Goal: Transaction & Acquisition: Purchase product/service

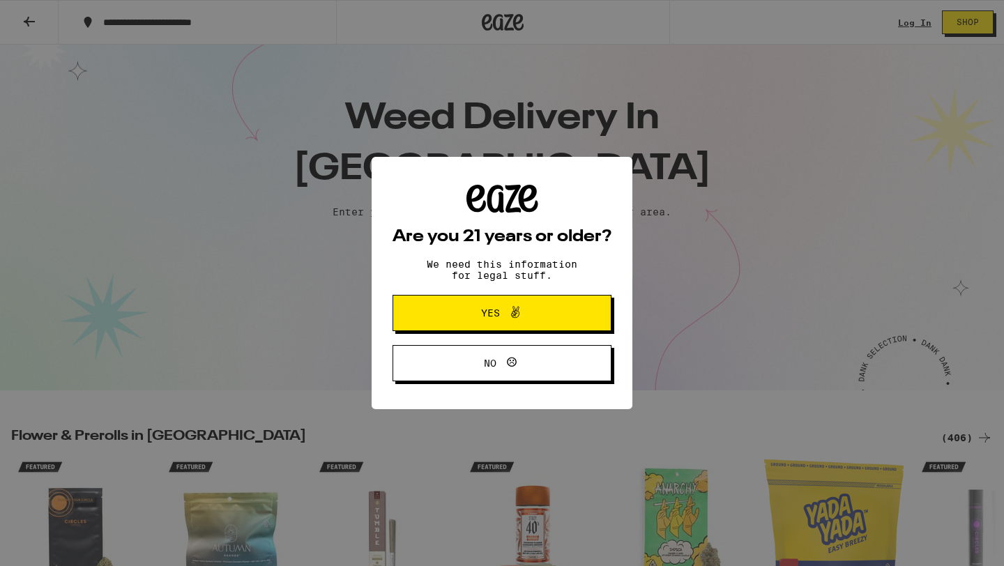
click at [526, 327] on button "Yes" at bounding box center [501, 313] width 219 height 36
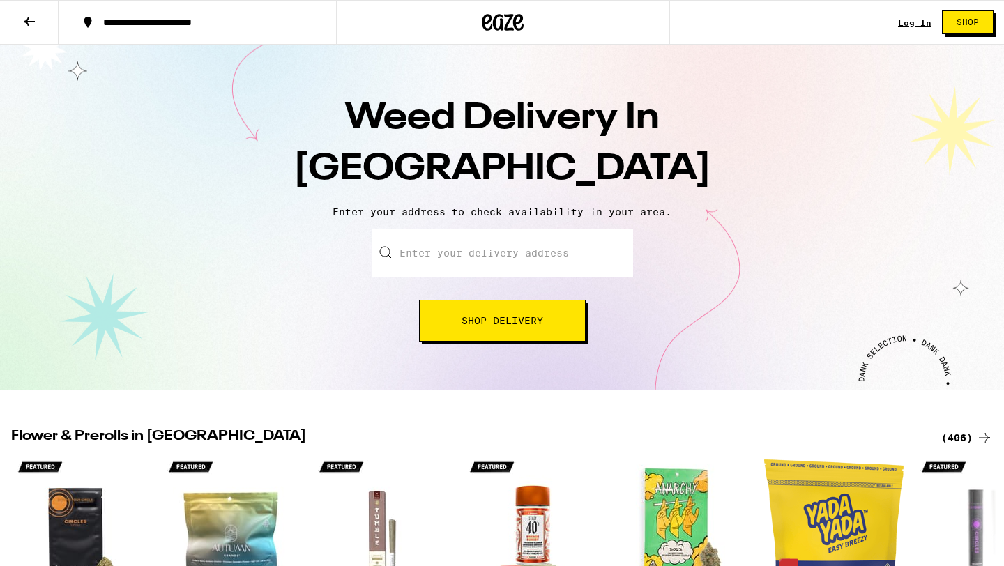
click at [553, 242] on input "Enter your delivery address" at bounding box center [502, 253] width 261 height 49
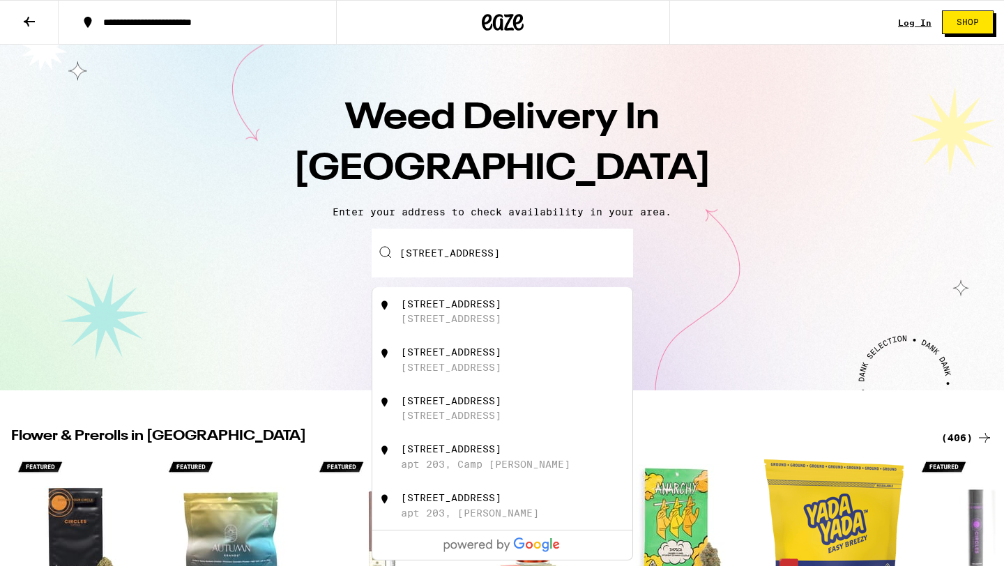
click at [561, 314] on div "[STREET_ADDRESS]" at bounding box center [525, 311] width 249 height 26
type input "[STREET_ADDRESS]"
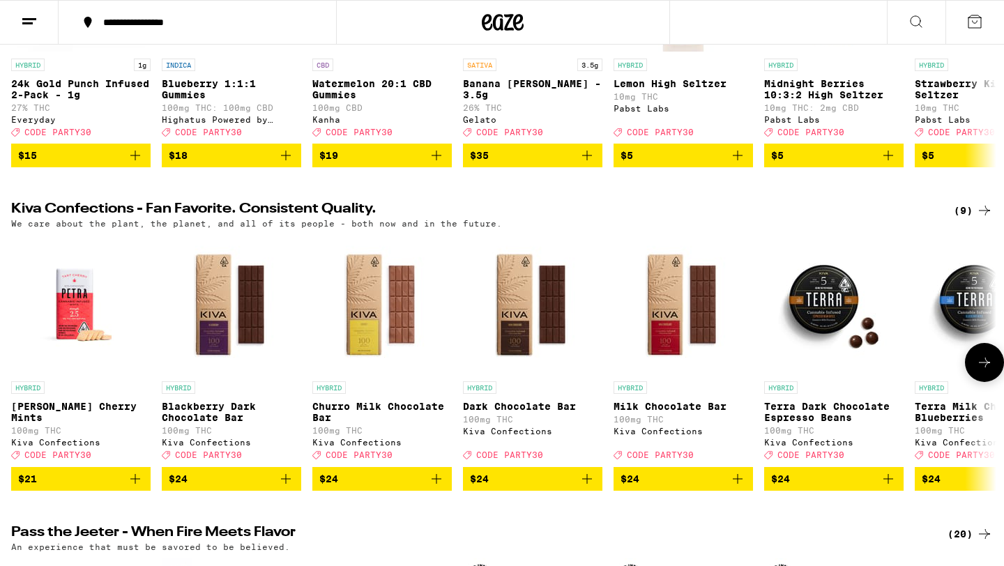
scroll to position [372, 0]
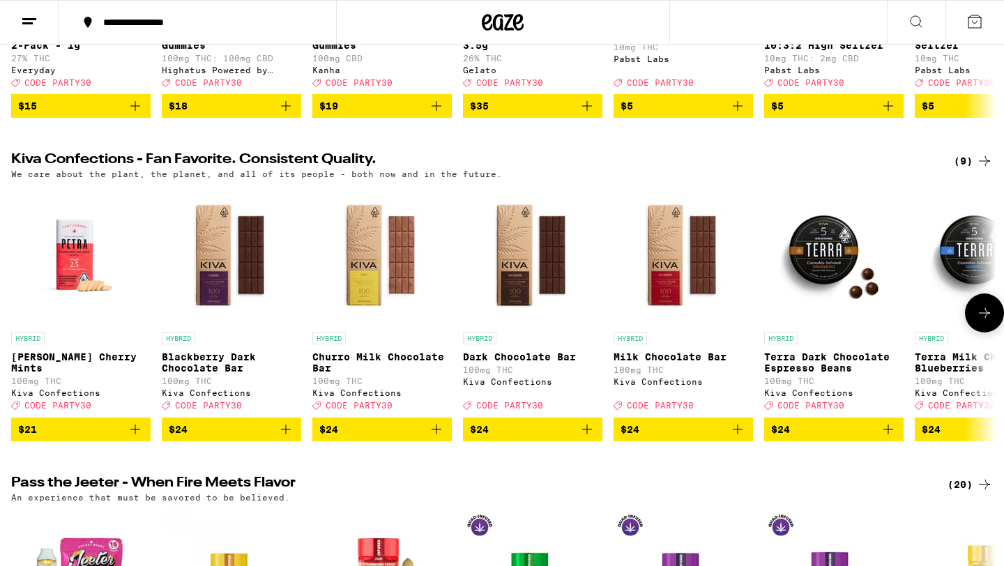
click at [986, 321] on icon at bounding box center [984, 313] width 17 height 17
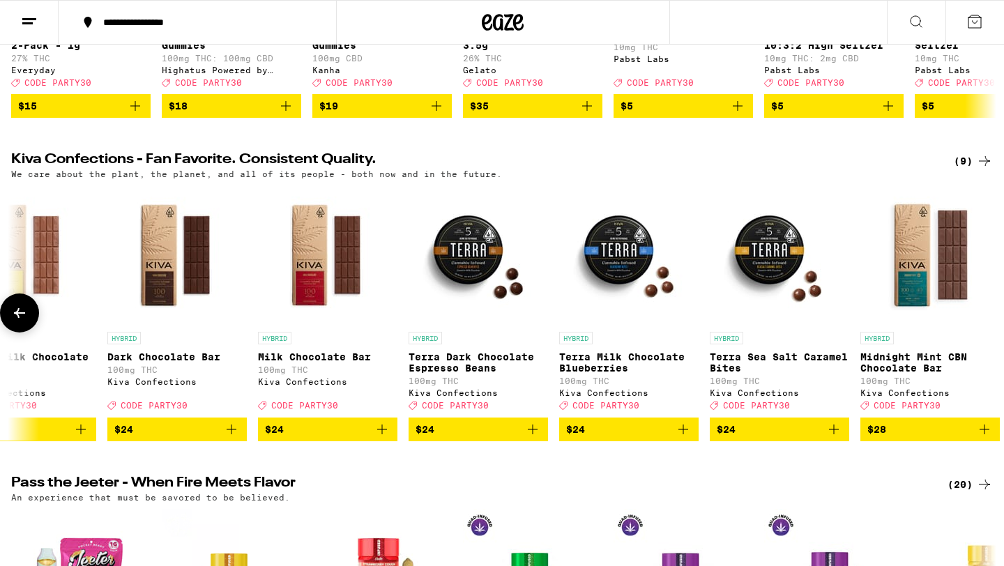
scroll to position [0, 374]
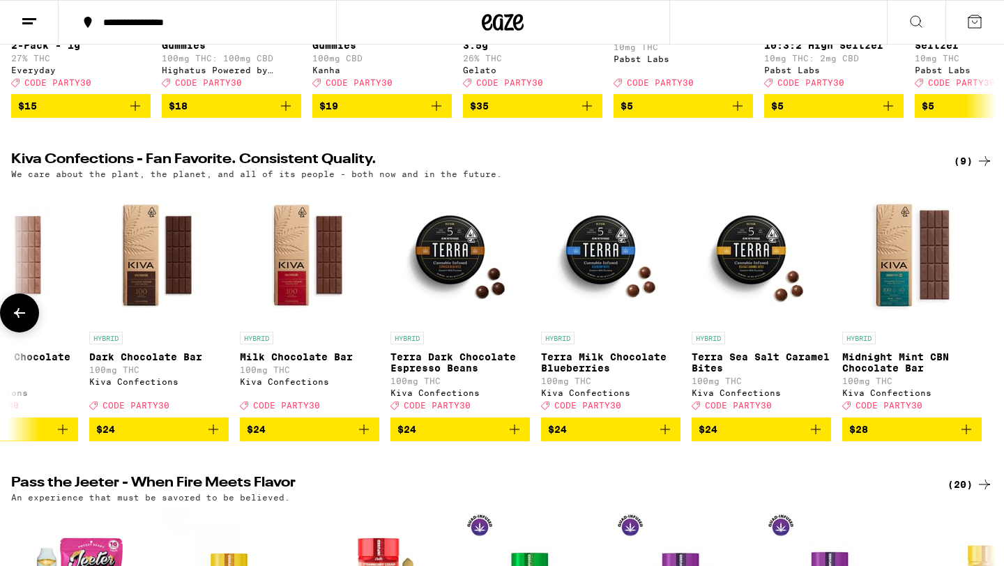
click at [985, 333] on div at bounding box center [984, 313] width 39 height 39
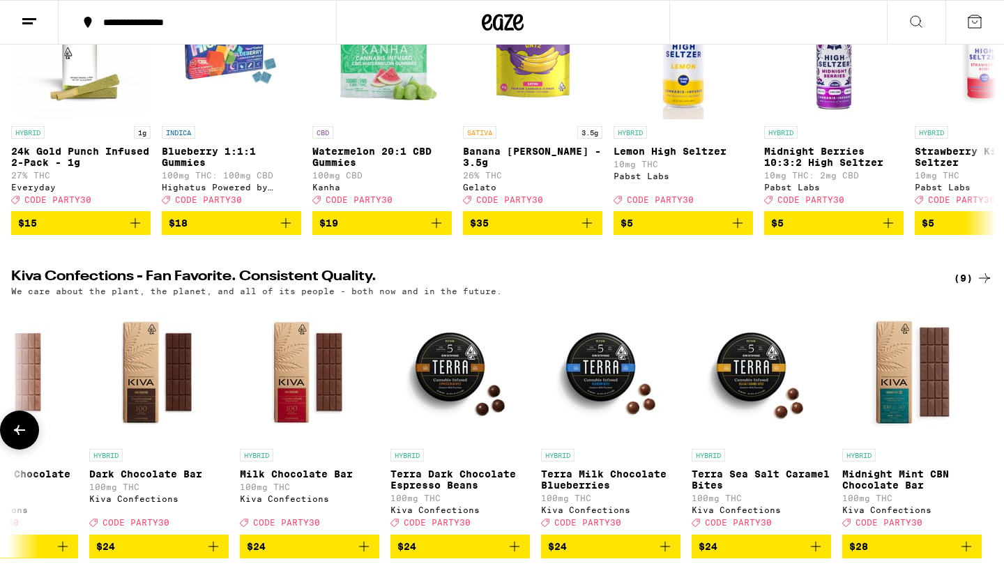
scroll to position [0, 0]
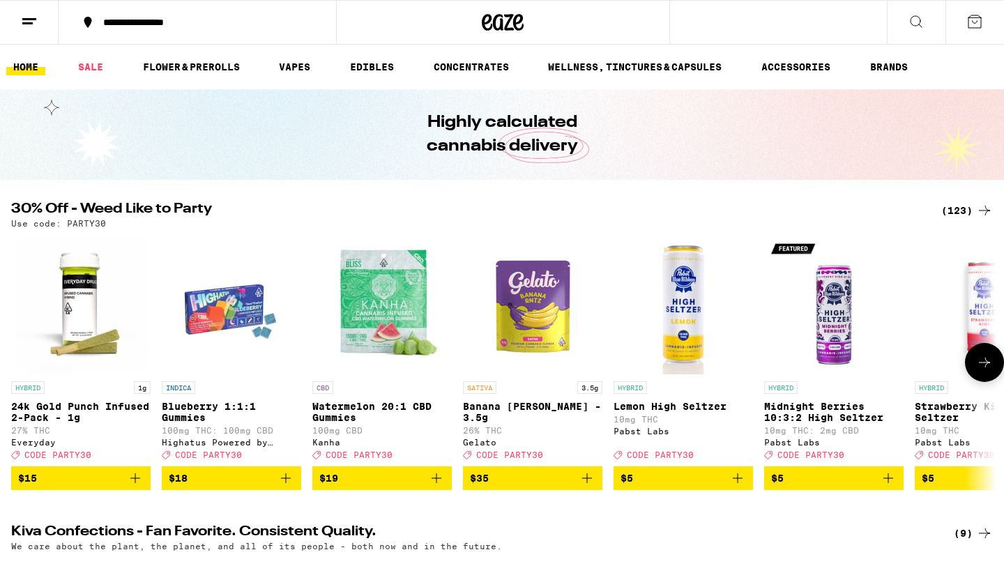
click at [984, 356] on button at bounding box center [984, 362] width 39 height 39
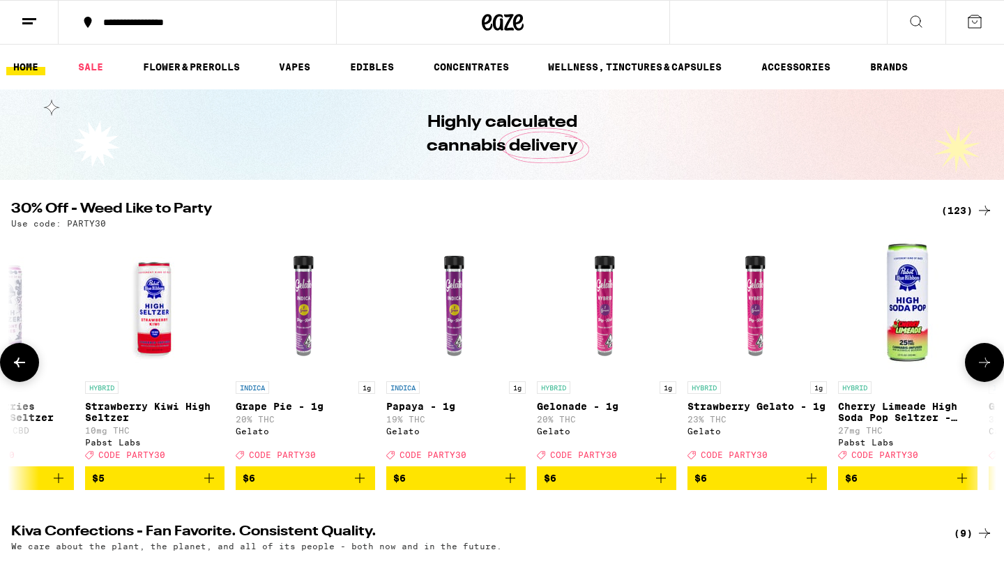
click at [984, 356] on button at bounding box center [984, 362] width 39 height 39
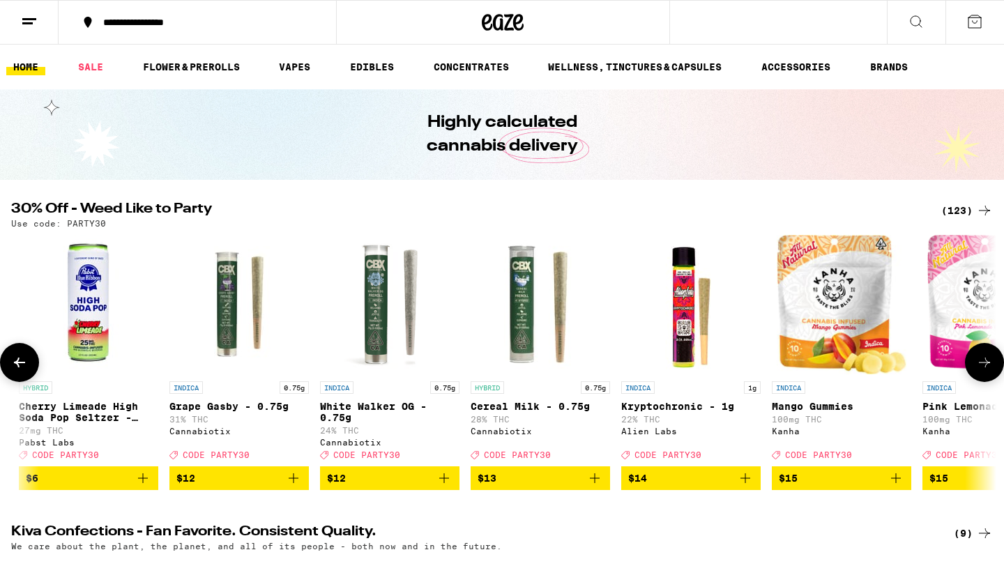
scroll to position [0, 1659]
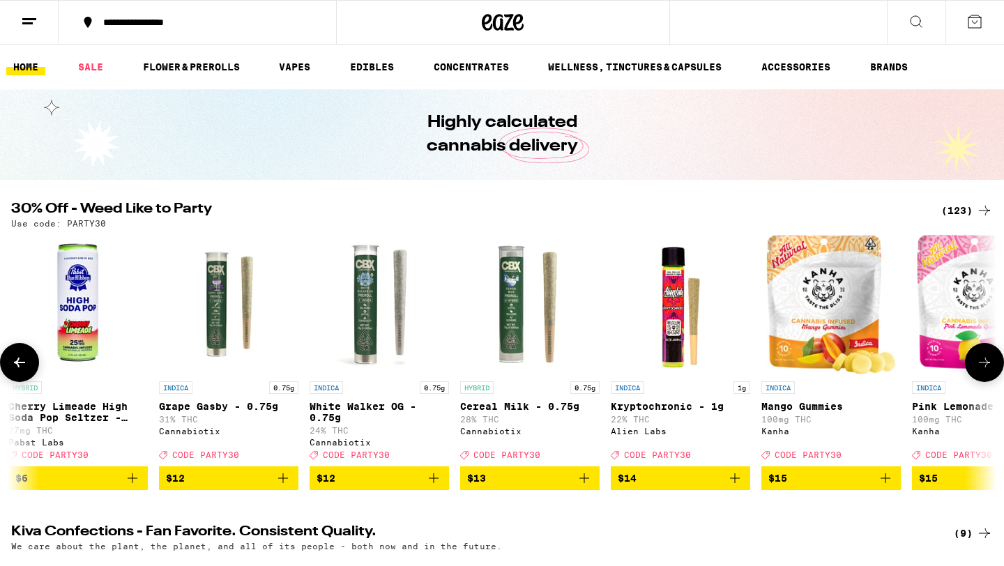
click at [985, 356] on button at bounding box center [984, 362] width 39 height 39
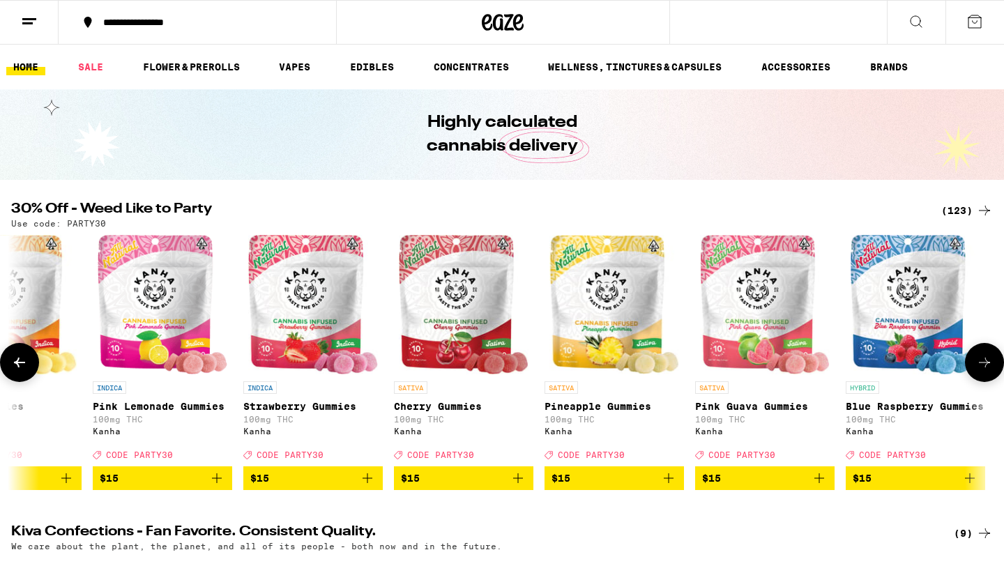
scroll to position [0, 2489]
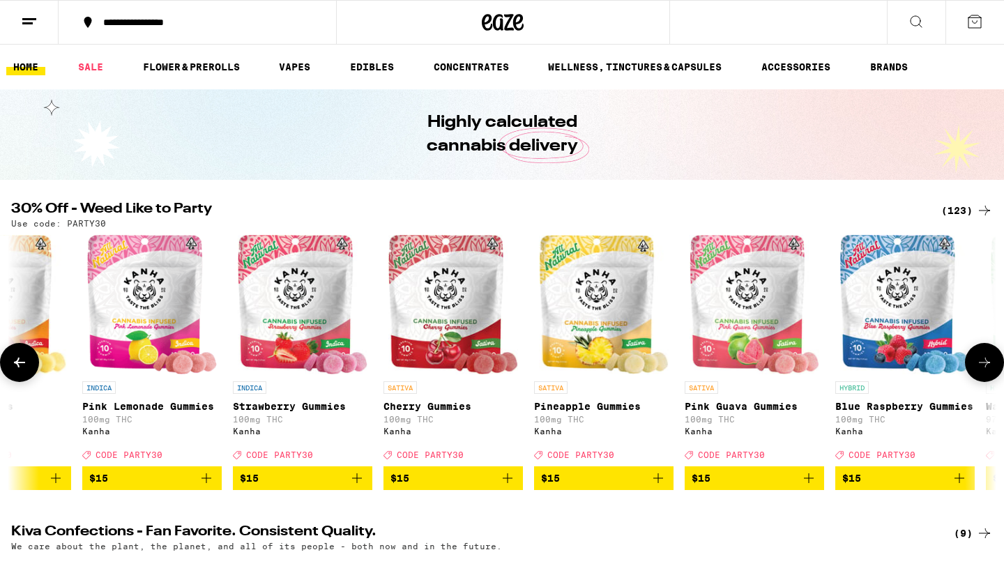
click at [985, 356] on button at bounding box center [984, 362] width 39 height 39
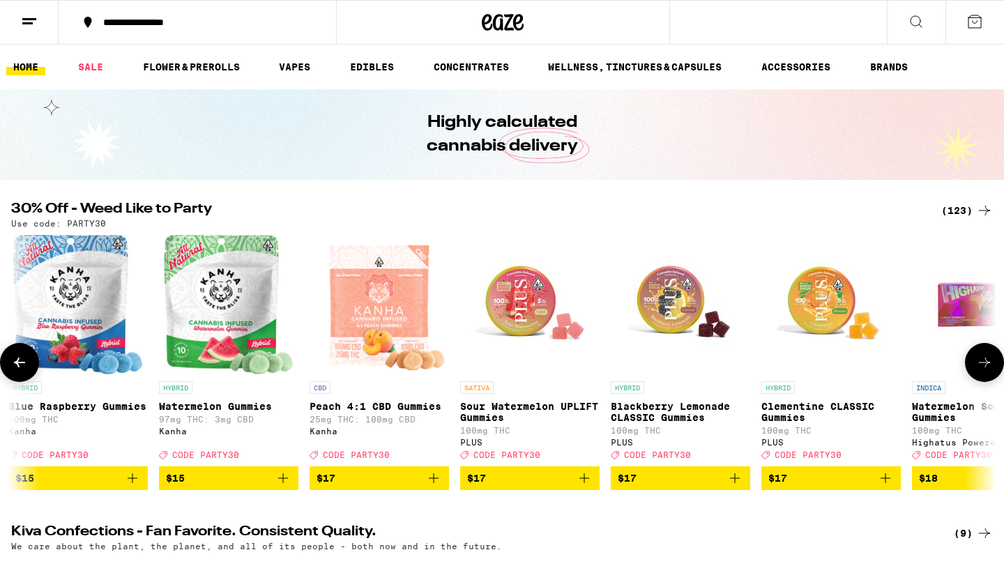
scroll to position [0, 3318]
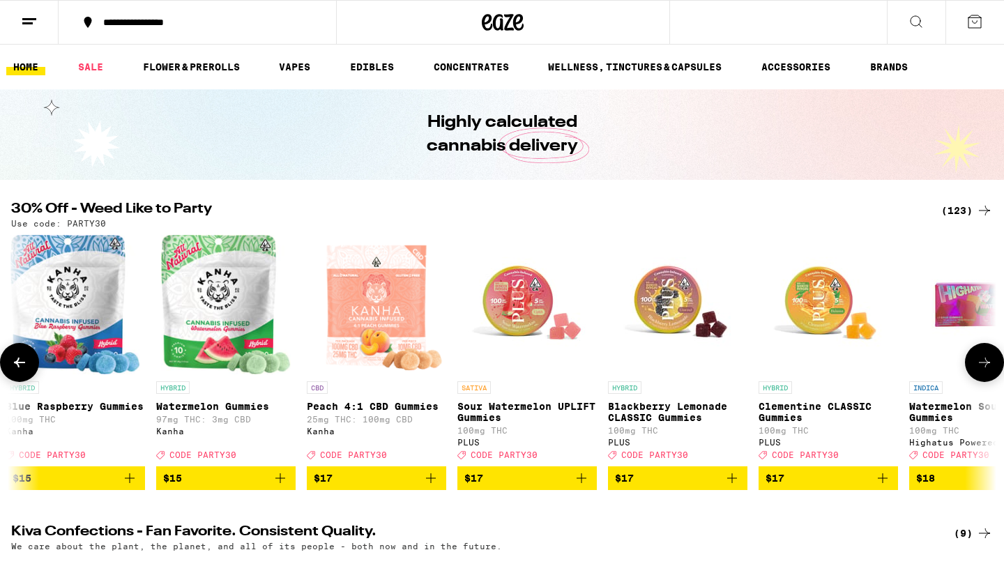
click at [984, 356] on button at bounding box center [984, 362] width 39 height 39
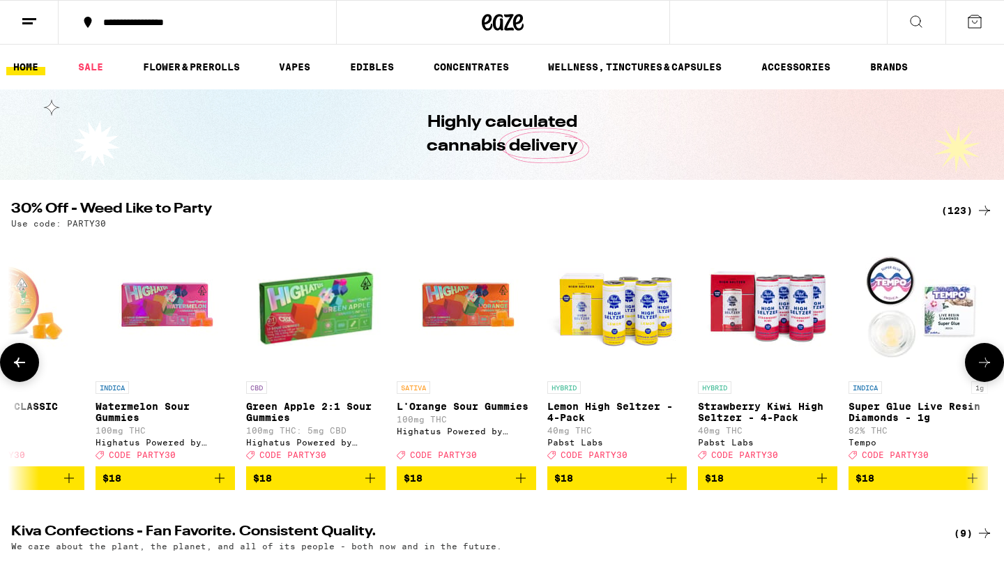
scroll to position [0, 4148]
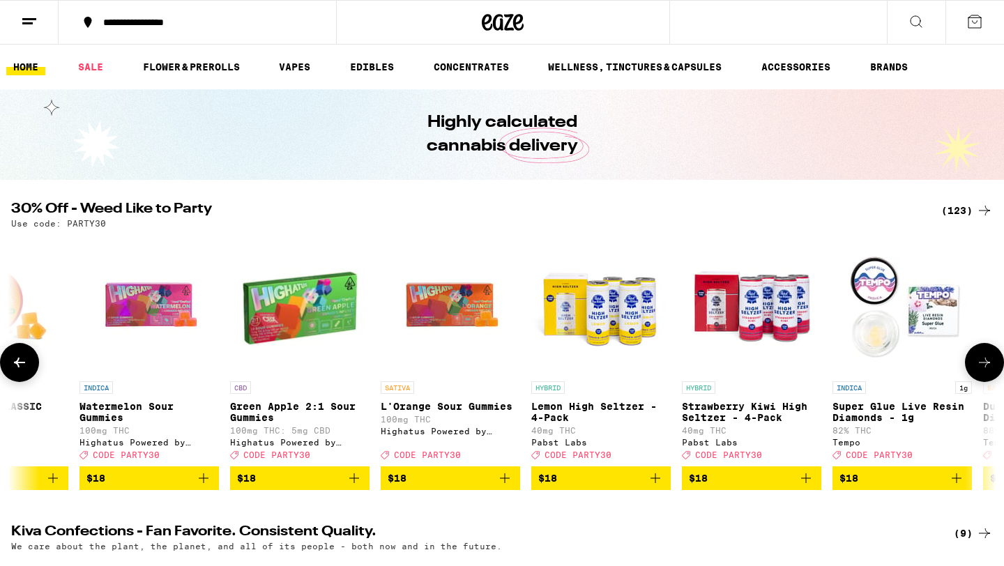
click at [984, 356] on button at bounding box center [984, 362] width 39 height 39
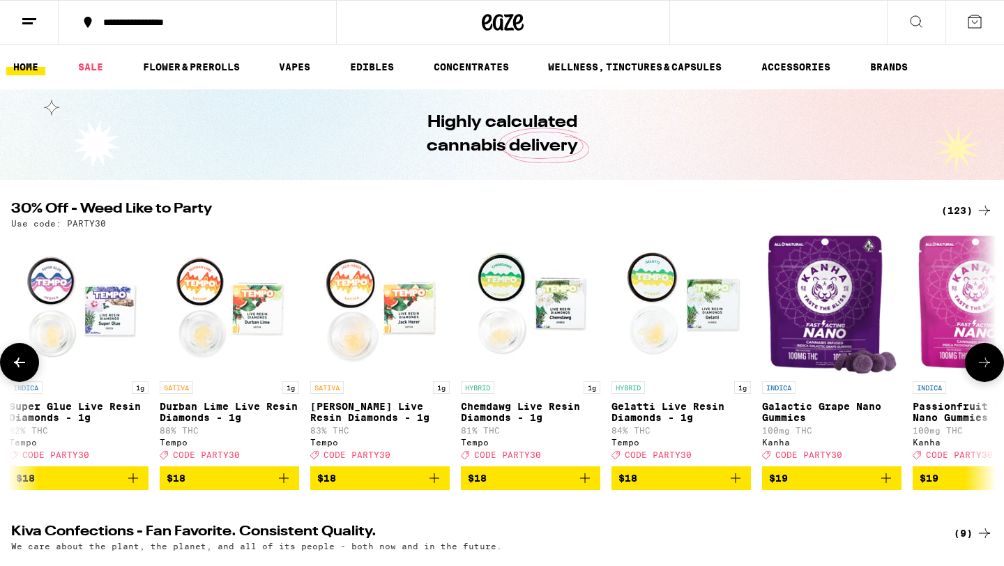
scroll to position [0, 4978]
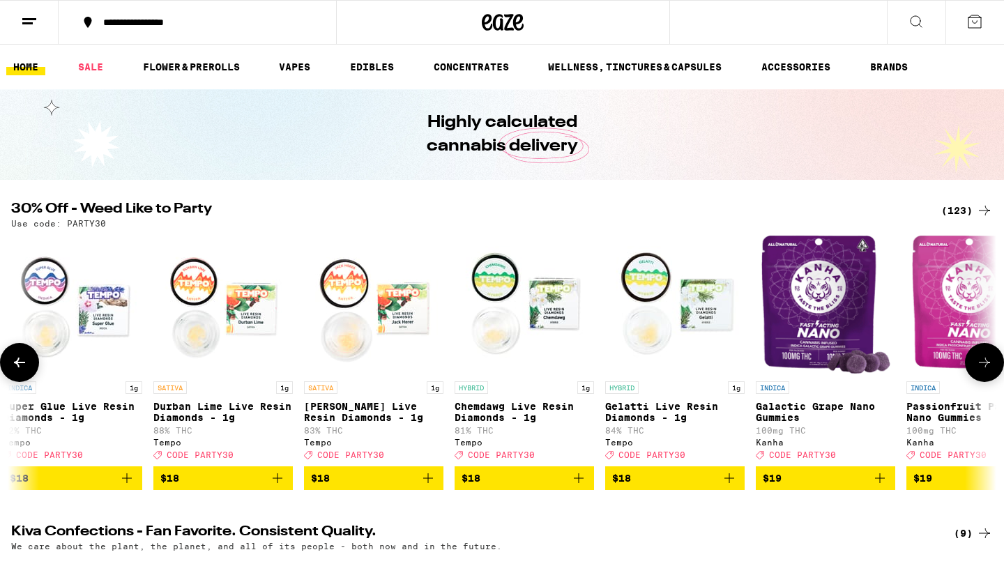
click at [984, 356] on button at bounding box center [984, 362] width 39 height 39
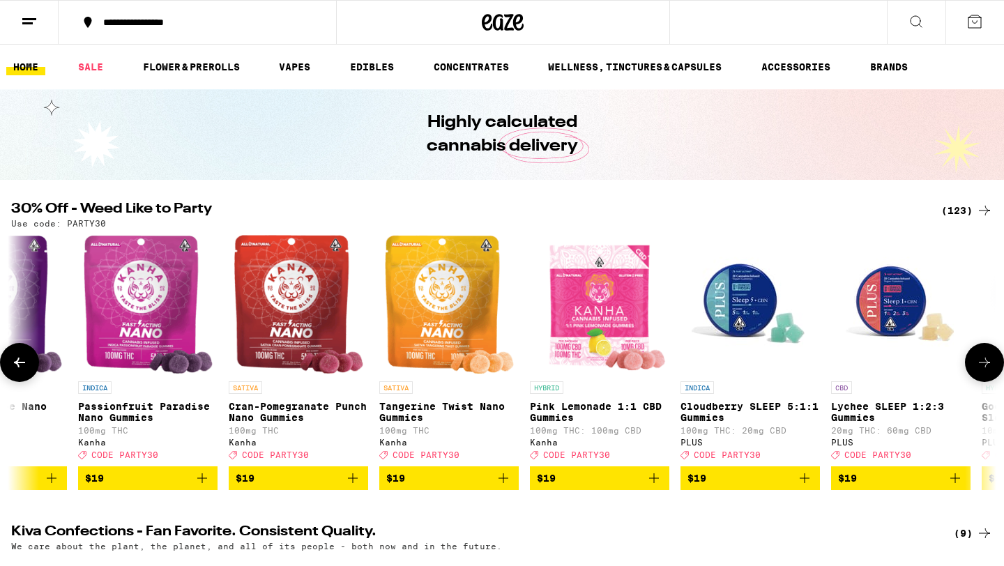
scroll to position [0, 5807]
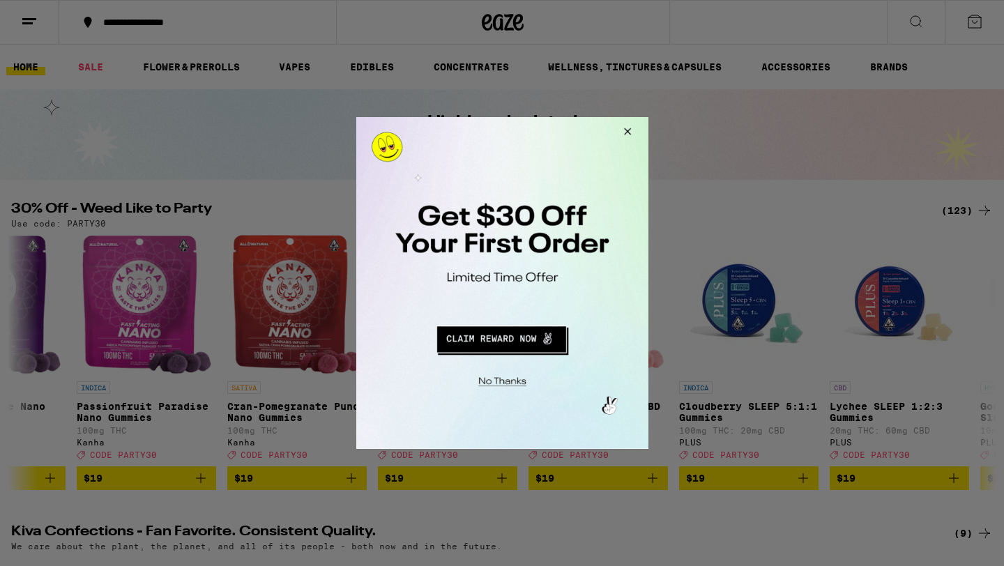
click at [621, 141] on button "Close Modal" at bounding box center [625, 133] width 38 height 33
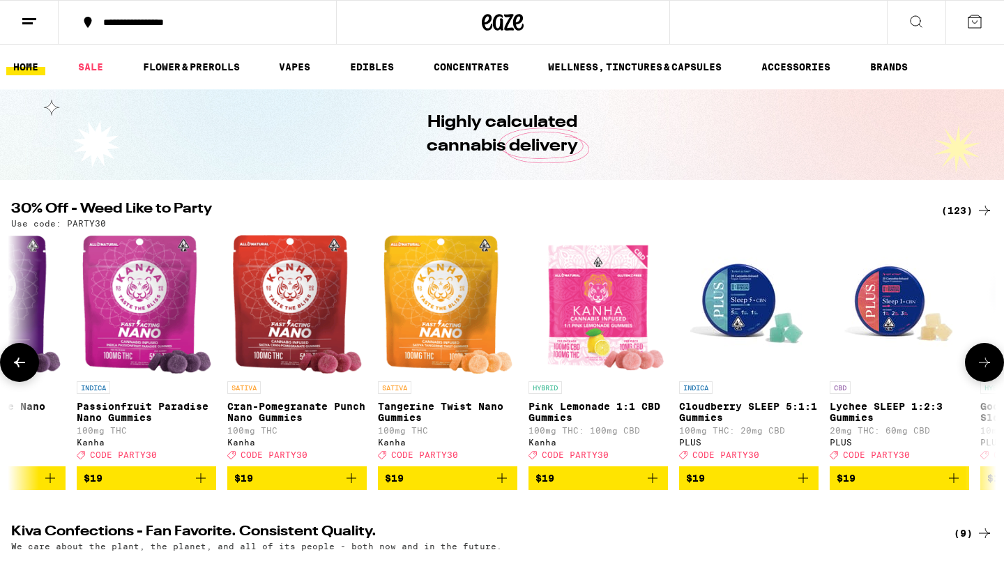
click at [24, 362] on icon at bounding box center [19, 362] width 17 height 17
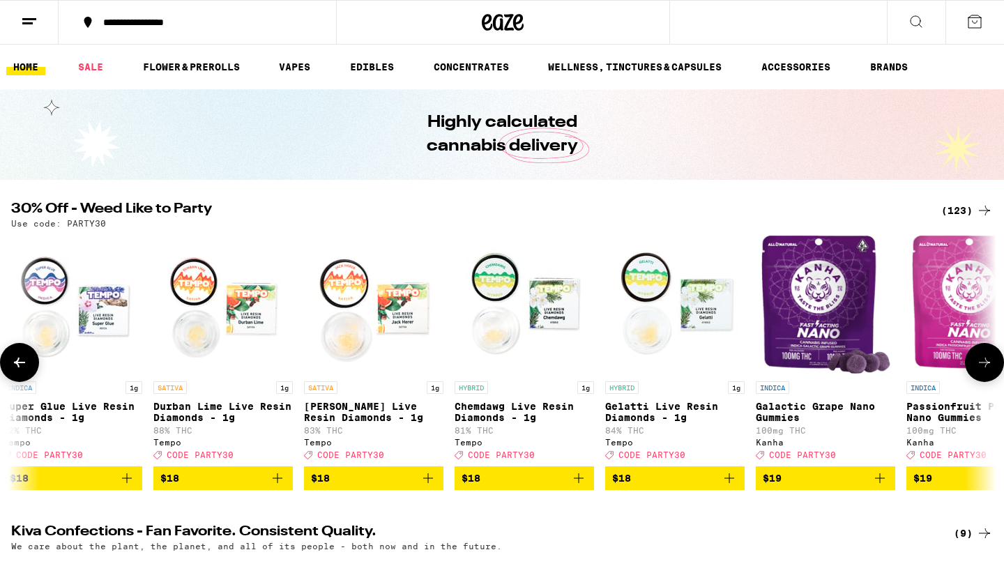
click at [23, 362] on icon at bounding box center [19, 362] width 17 height 17
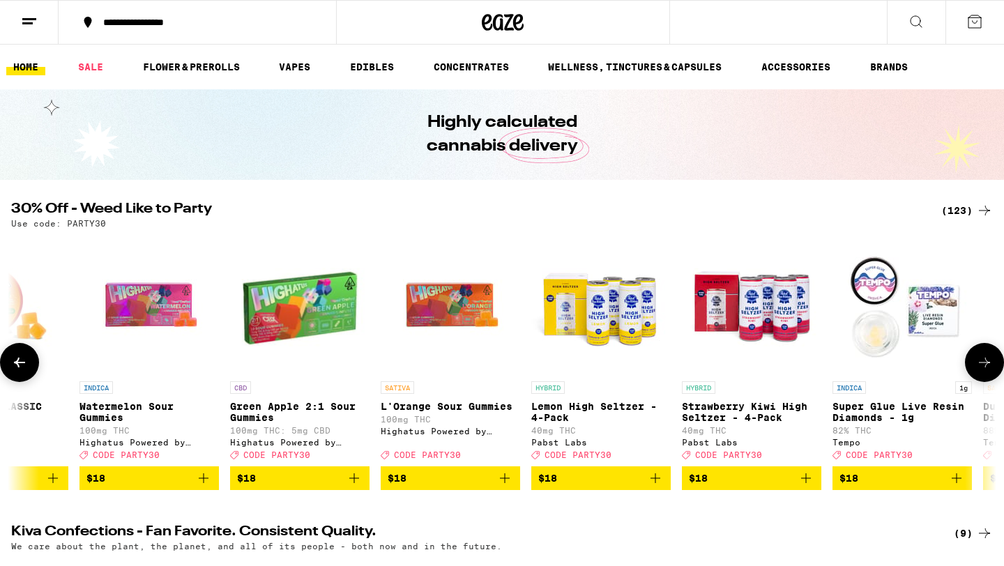
click at [23, 362] on icon at bounding box center [19, 362] width 17 height 17
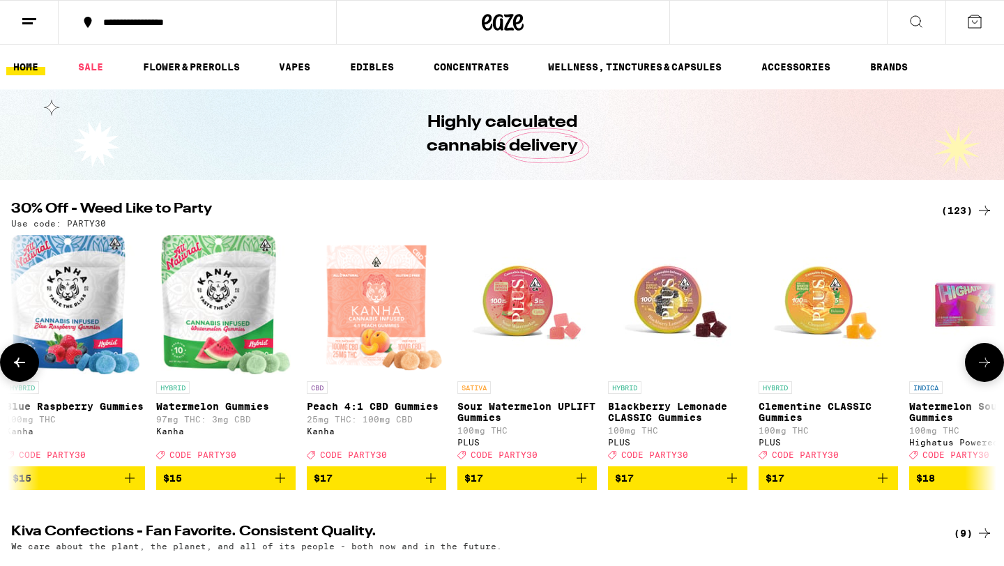
click at [23, 362] on icon at bounding box center [19, 362] width 17 height 17
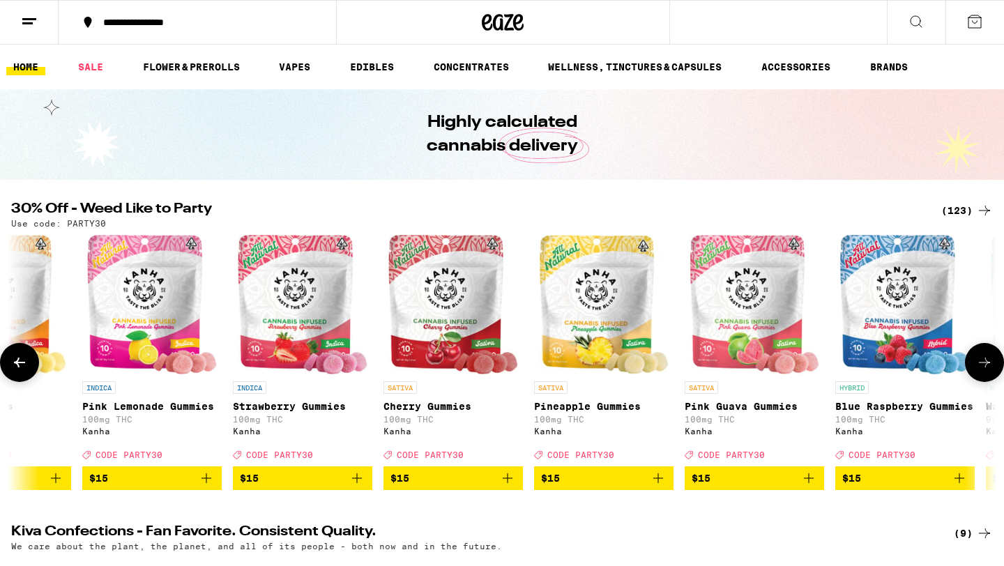
click at [23, 362] on icon at bounding box center [19, 362] width 17 height 17
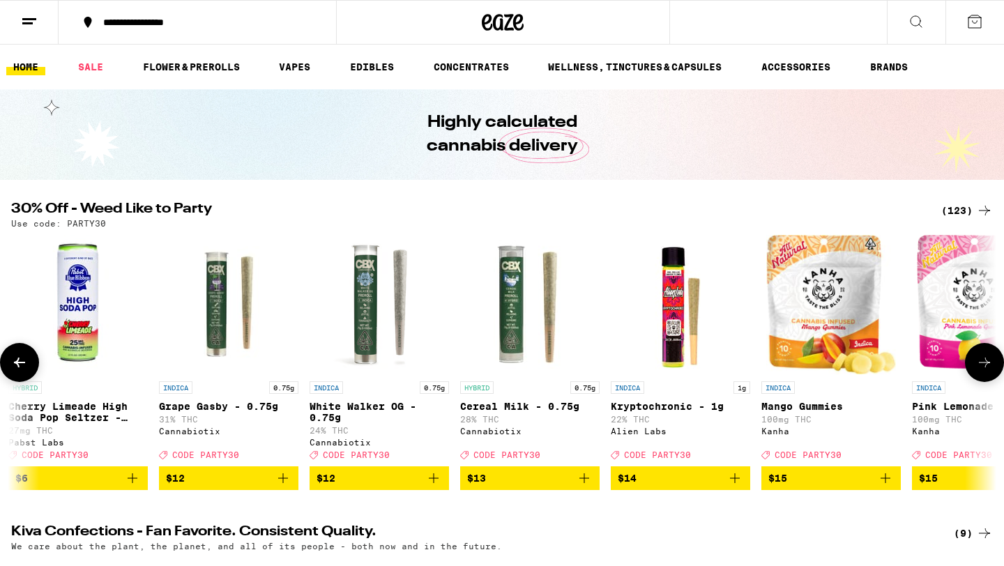
click at [23, 362] on icon at bounding box center [19, 362] width 17 height 17
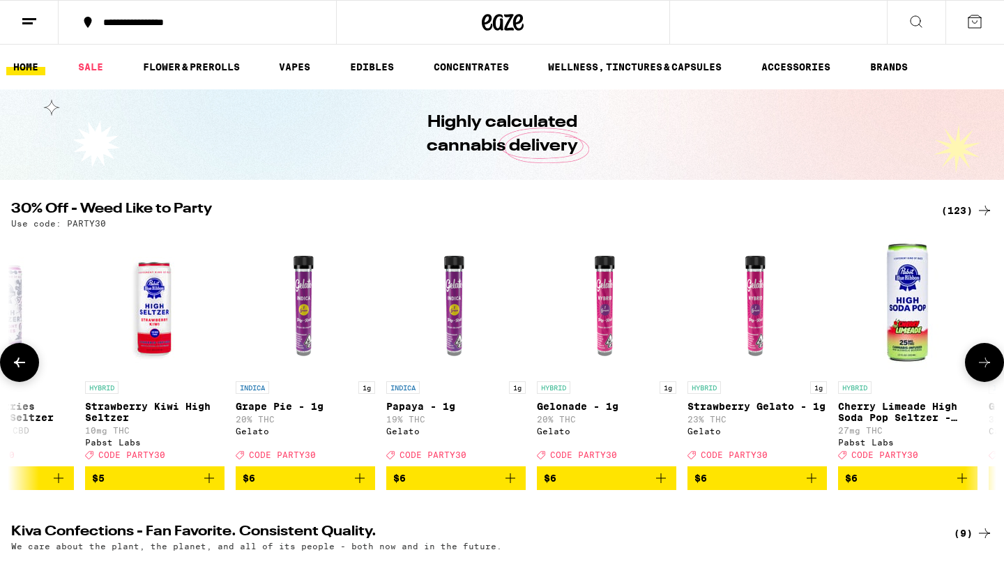
click at [23, 362] on icon at bounding box center [19, 362] width 17 height 17
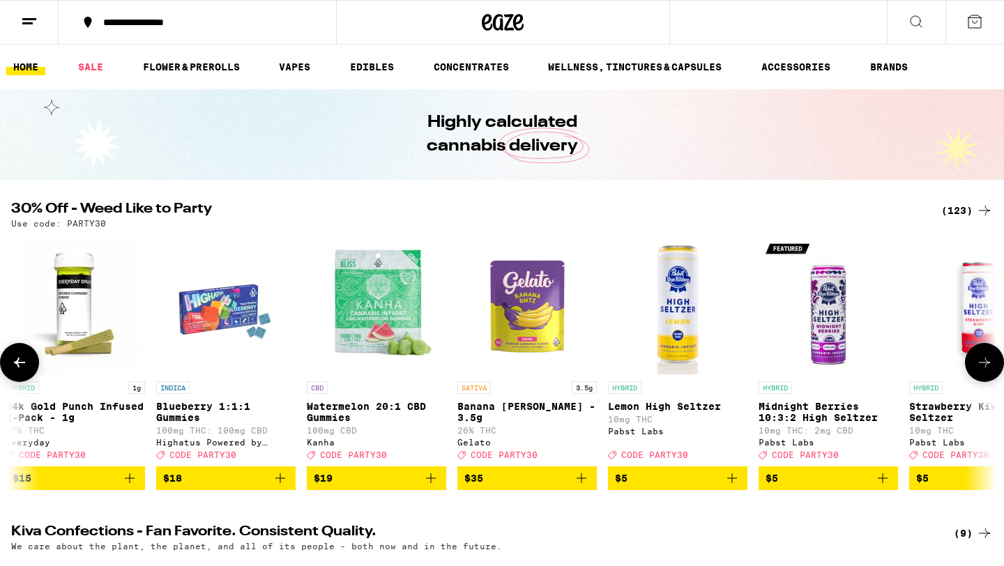
scroll to position [0, 0]
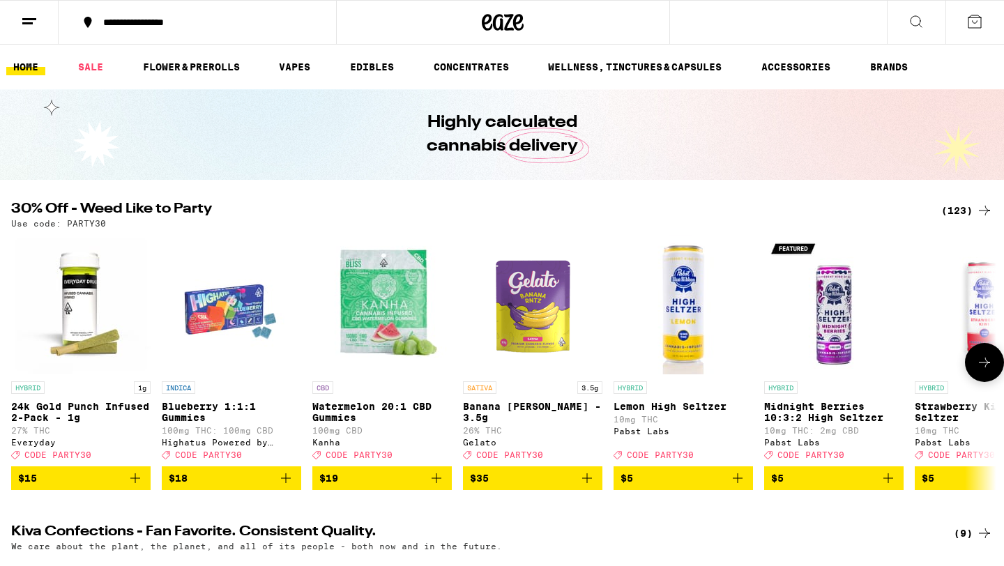
click at [201, 319] on img "Open page for Blueberry 1:1:1 Gummies from Highatus Powered by Cannabiotix" at bounding box center [231, 304] width 139 height 139
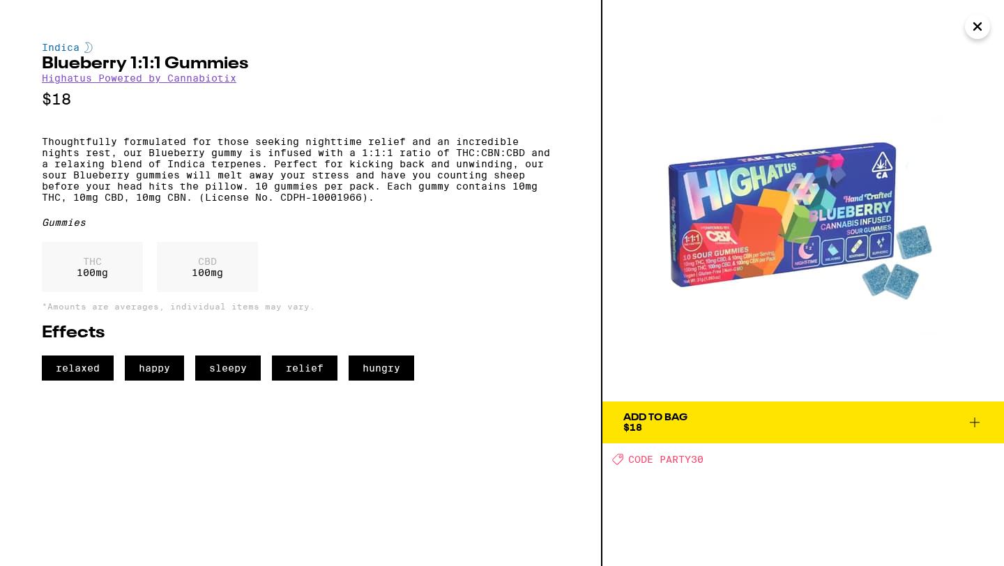
click at [678, 421] on div "Add To Bag" at bounding box center [655, 418] width 64 height 10
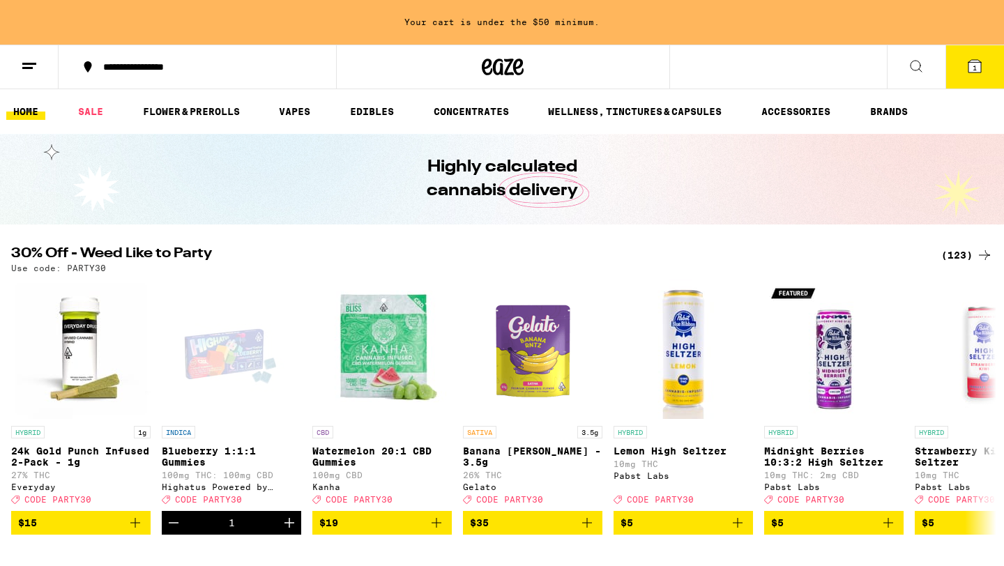
click at [975, 62] on icon at bounding box center [974, 66] width 13 height 13
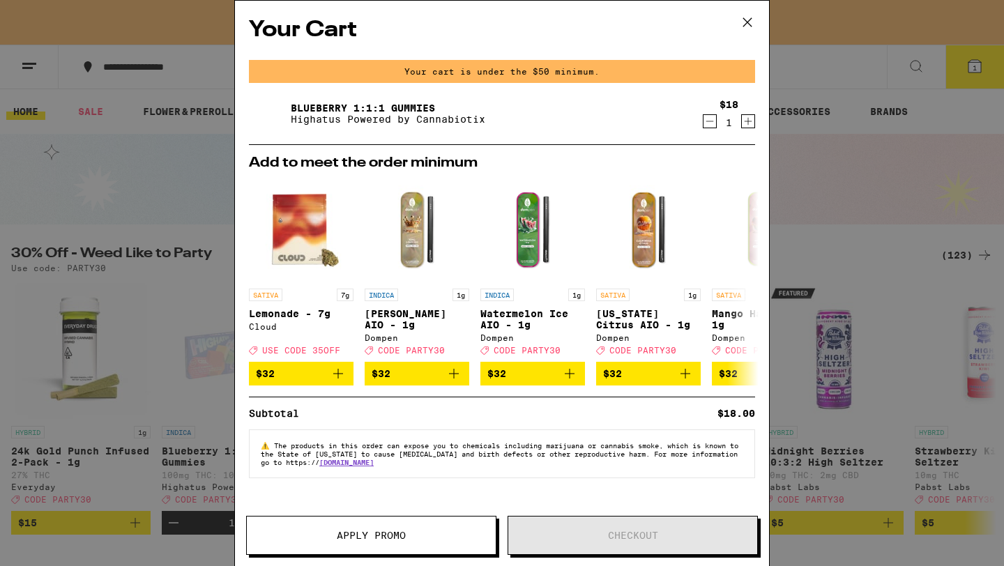
click at [432, 531] on span "Apply Promo" at bounding box center [371, 536] width 249 height 10
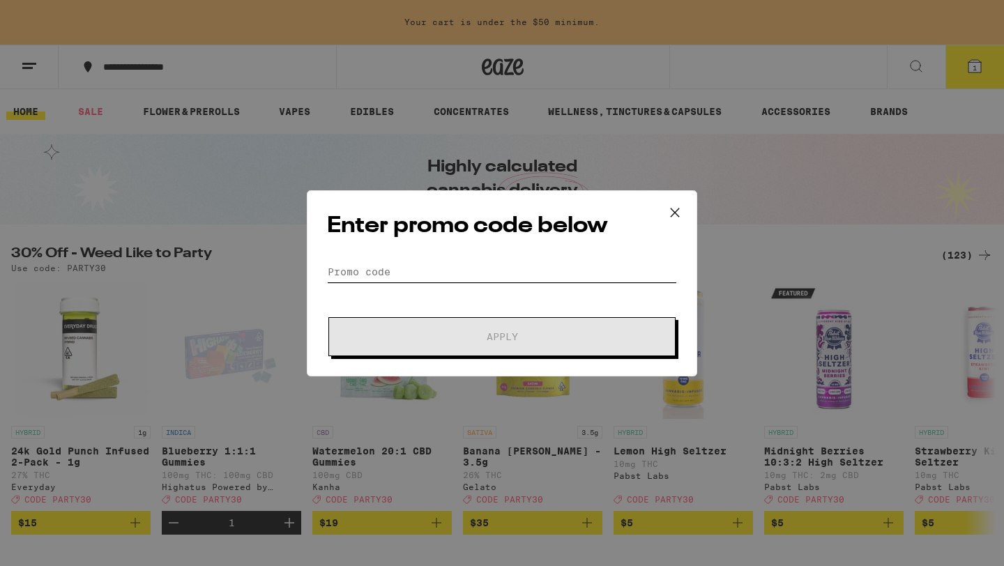
click at [513, 277] on input "Promo Code" at bounding box center [502, 271] width 350 height 21
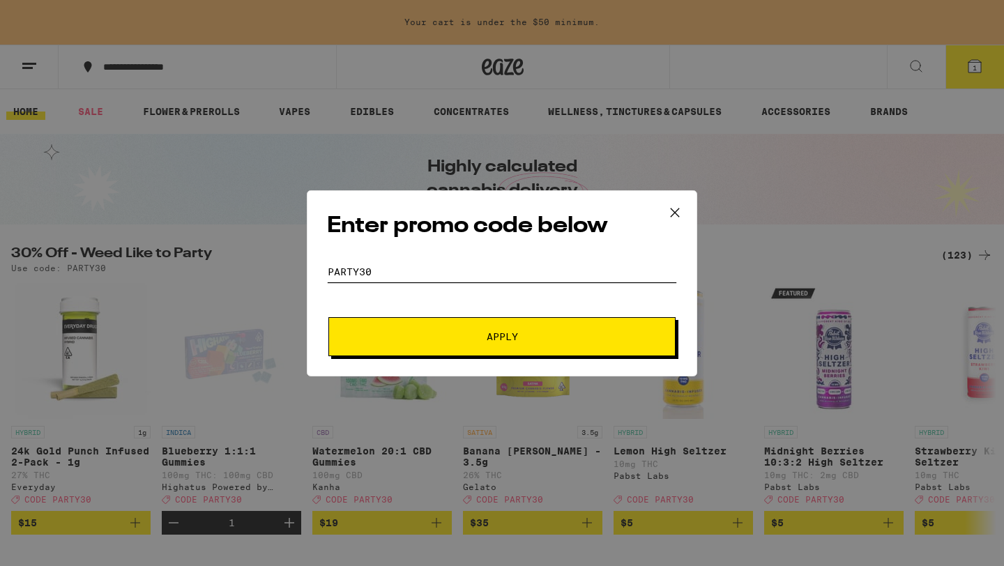
type input "PARTY30"
click at [508, 341] on span "Apply" at bounding box center [502, 337] width 31 height 10
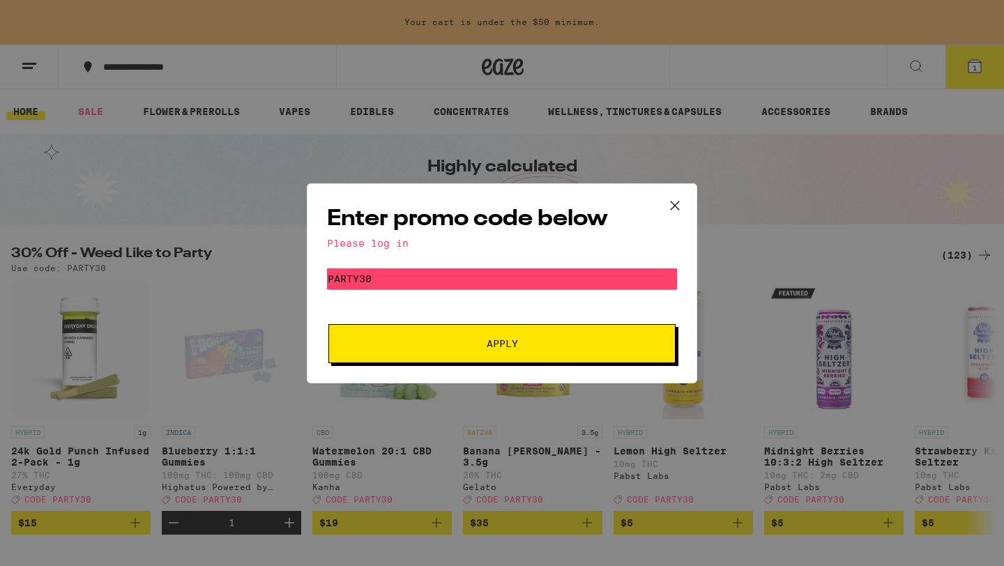
click at [671, 207] on icon at bounding box center [675, 205] width 8 height 8
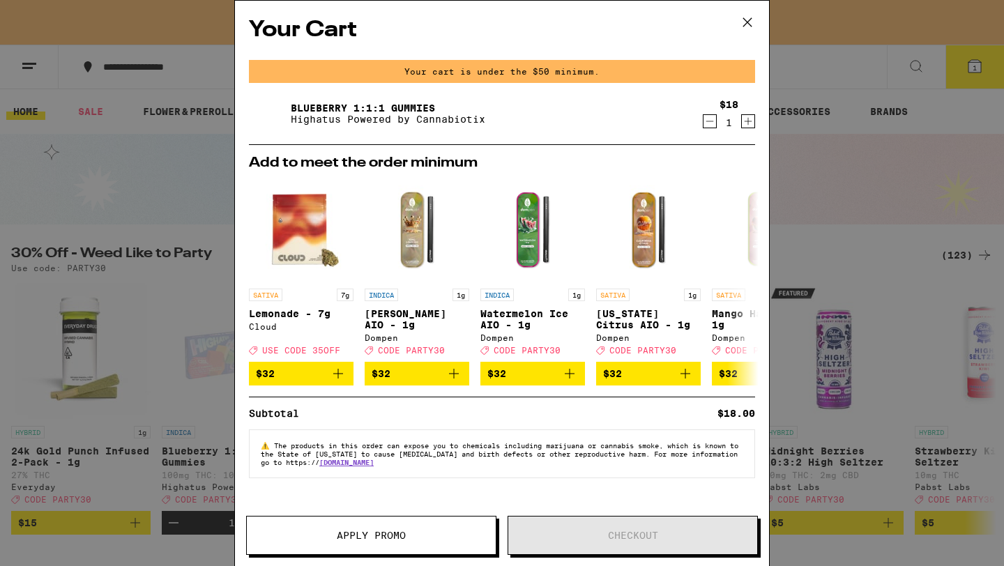
click at [752, 15] on icon at bounding box center [747, 22] width 21 height 21
